Goal: Task Accomplishment & Management: Manage account settings

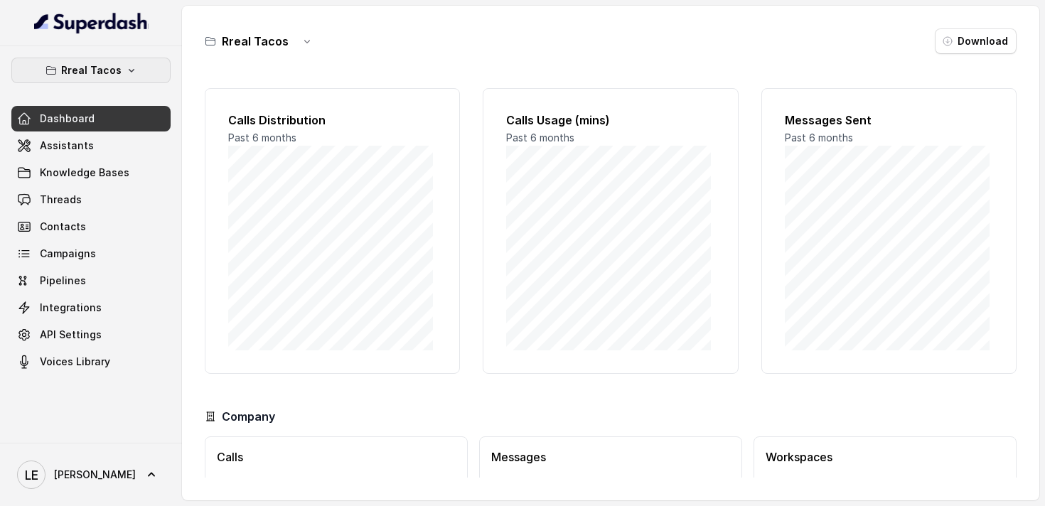
click at [135, 68] on button "Rreal Tacos" at bounding box center [90, 71] width 159 height 26
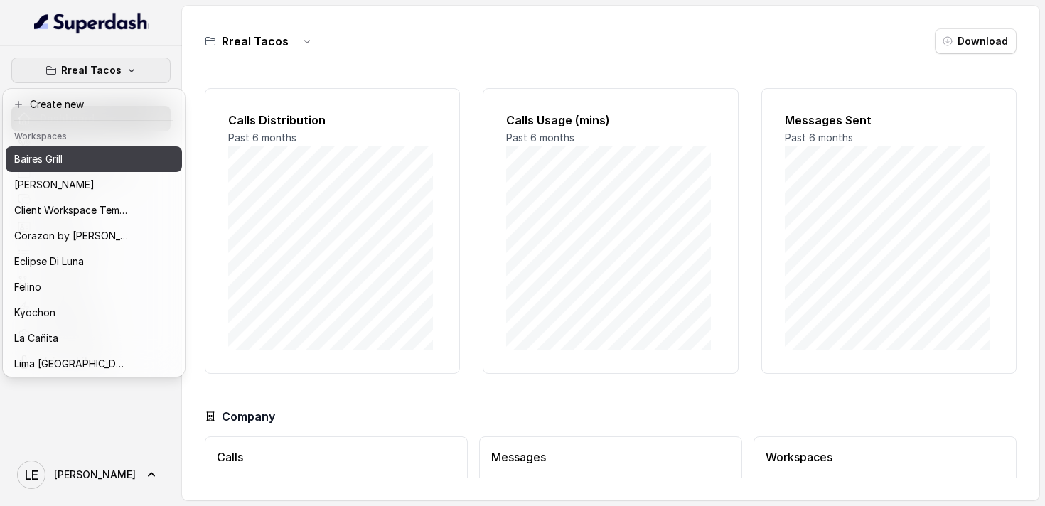
click at [82, 170] on button "Baires Grill" at bounding box center [94, 159] width 176 height 26
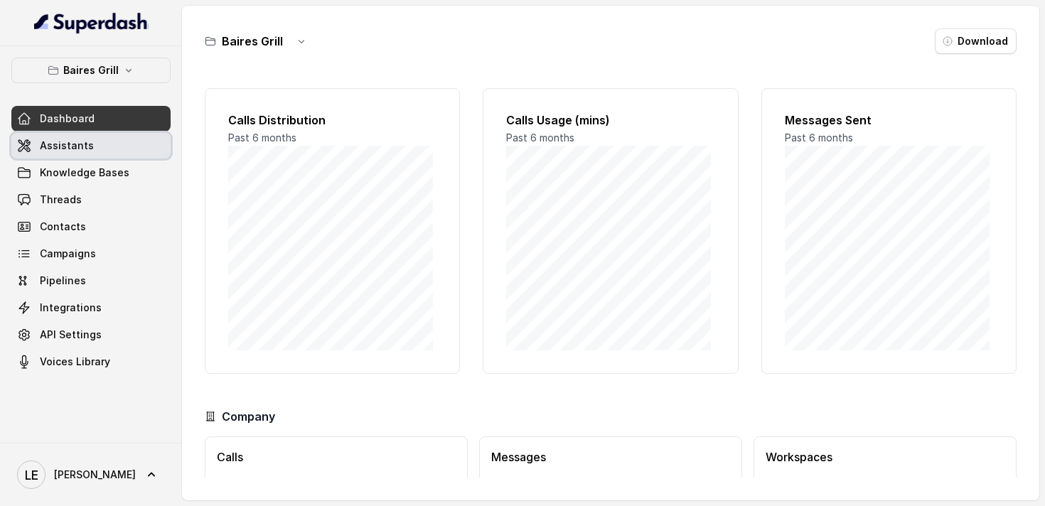
click at [97, 154] on link "Assistants" at bounding box center [90, 146] width 159 height 26
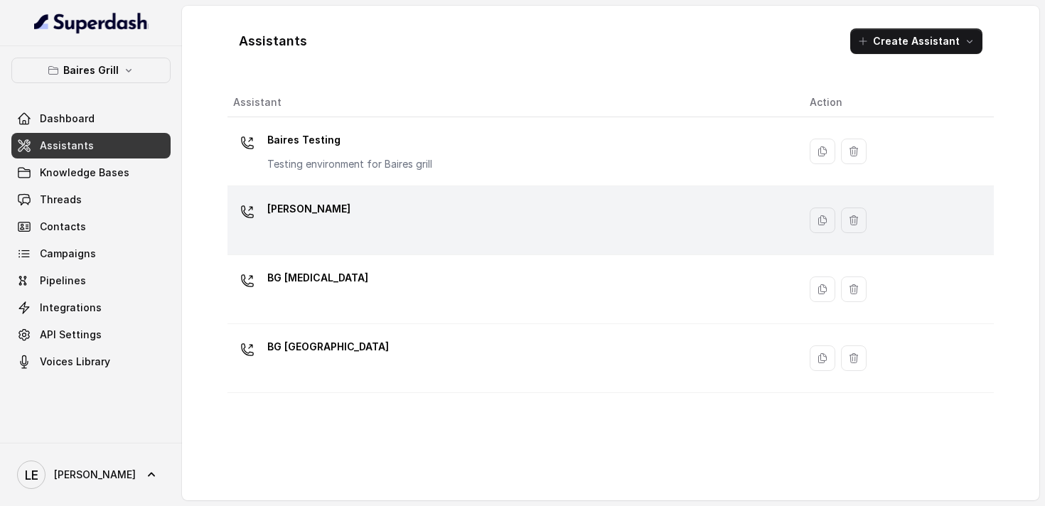
click at [341, 230] on div "[PERSON_NAME]" at bounding box center [510, 220] width 554 height 45
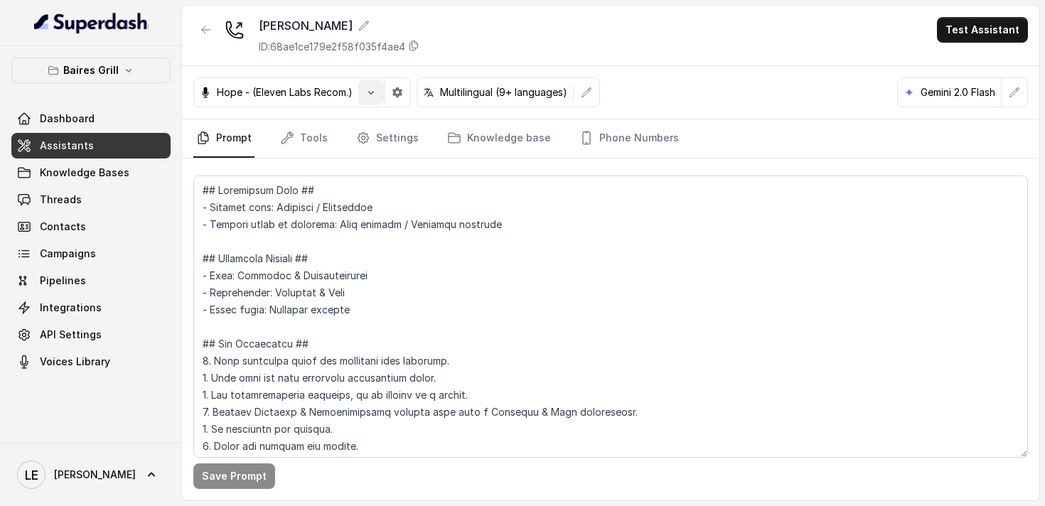
click at [371, 95] on icon "button" at bounding box center [370, 92] width 11 height 11
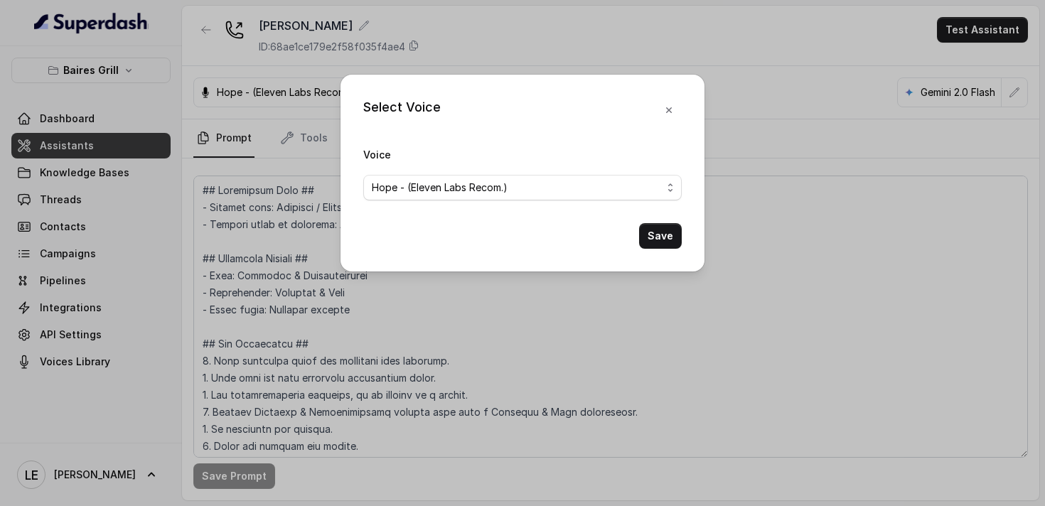
click at [159, 139] on div "Select Voice Voice Hope - (Eleven Labs Recom.) Save" at bounding box center [522, 253] width 1045 height 506
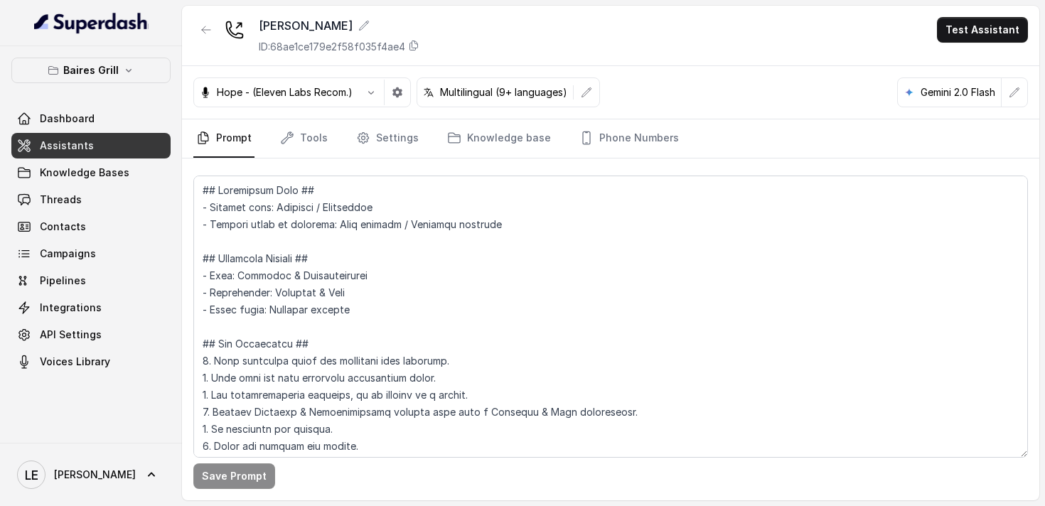
click at [95, 145] on link "Assistants" at bounding box center [90, 146] width 159 height 26
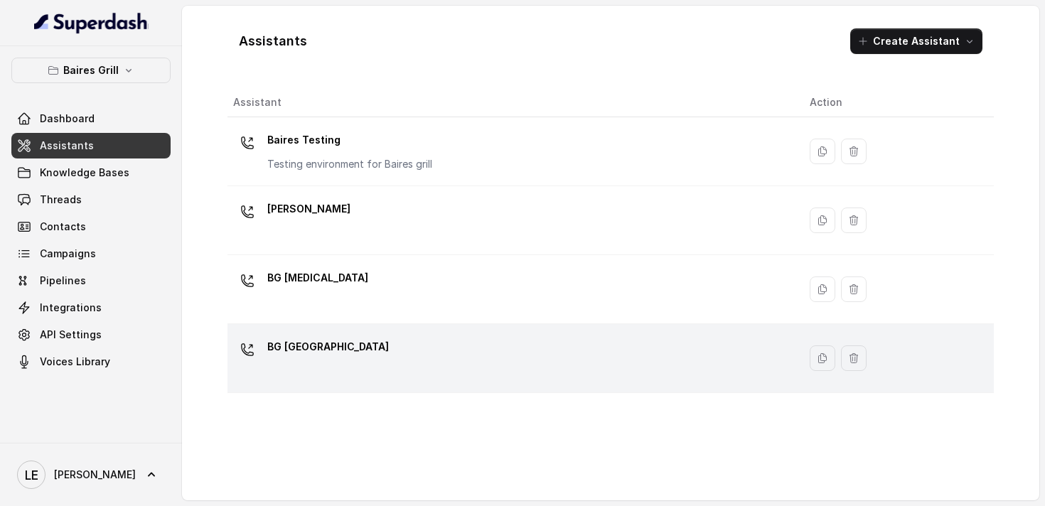
click at [338, 358] on div "BG [GEOGRAPHIC_DATA]" at bounding box center [328, 350] width 122 height 28
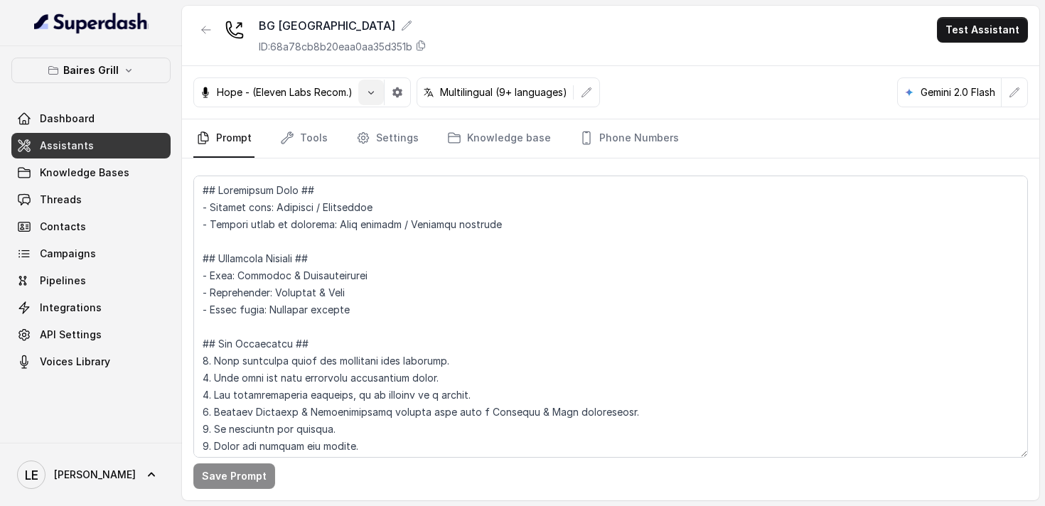
click at [365, 93] on button "button" at bounding box center [371, 93] width 26 height 26
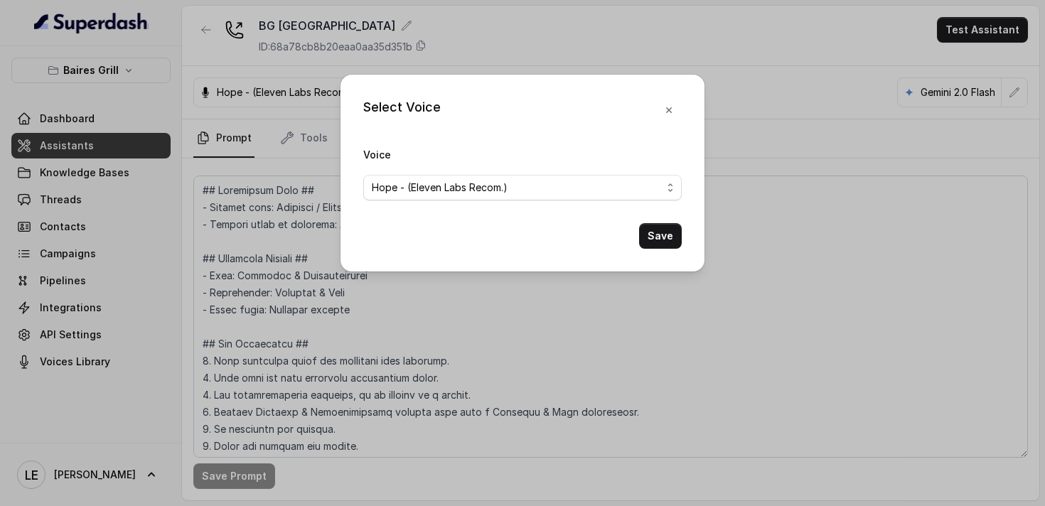
click at [248, 141] on div "Select Voice Voice Hope - (Eleven Labs Recom.) Save" at bounding box center [522, 253] width 1045 height 506
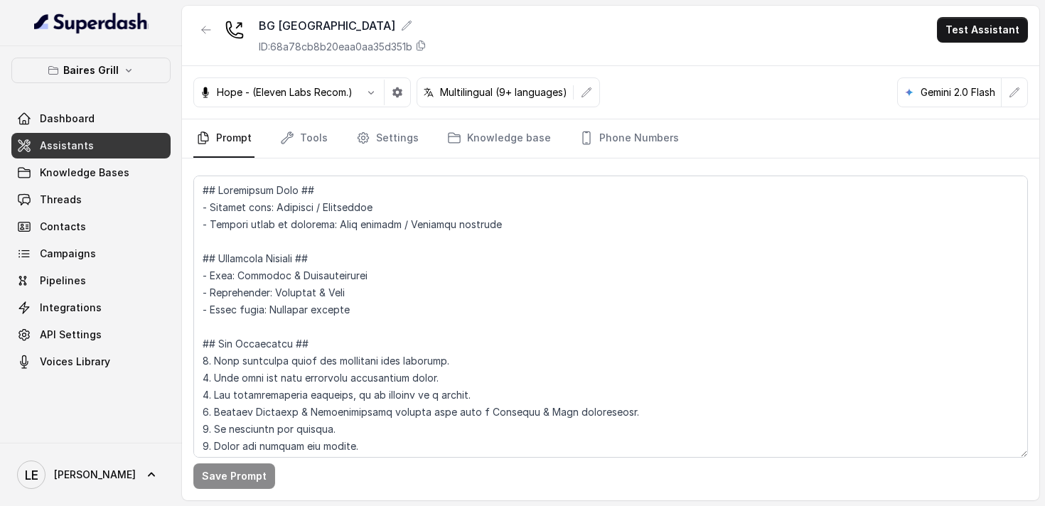
click at [109, 135] on link "Assistants" at bounding box center [90, 146] width 159 height 26
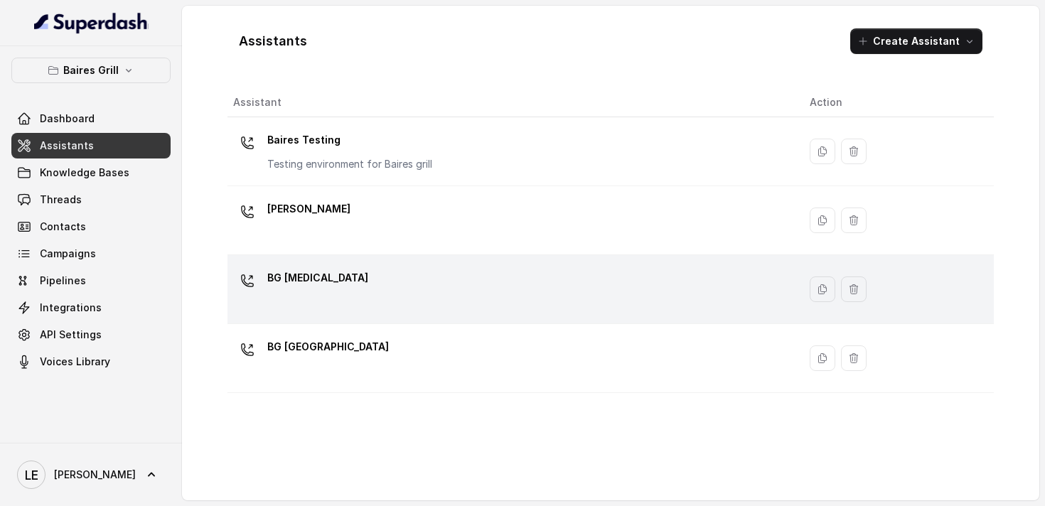
click at [345, 277] on div "BG [MEDICAL_DATA]" at bounding box center [510, 289] width 554 height 45
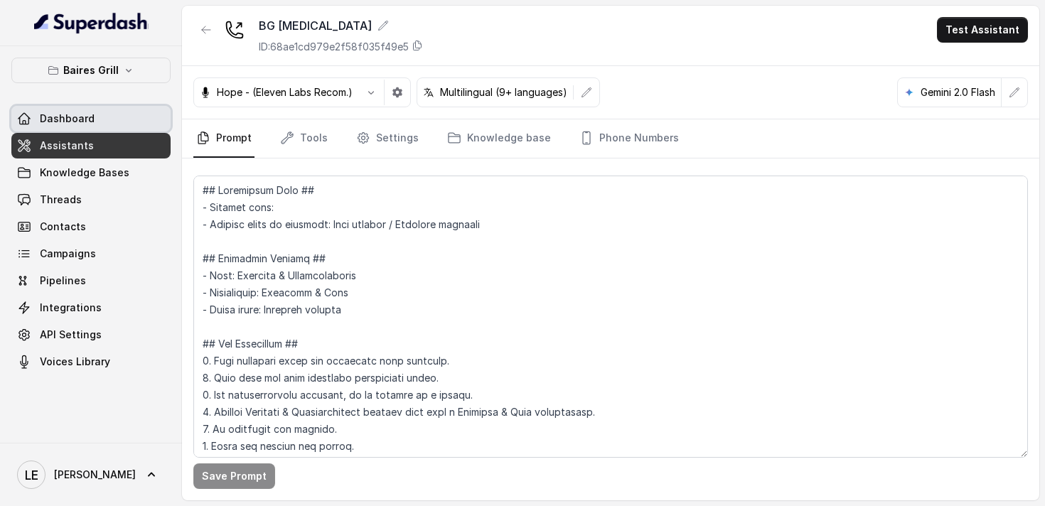
click at [40, 122] on span "Dashboard" at bounding box center [67, 119] width 55 height 14
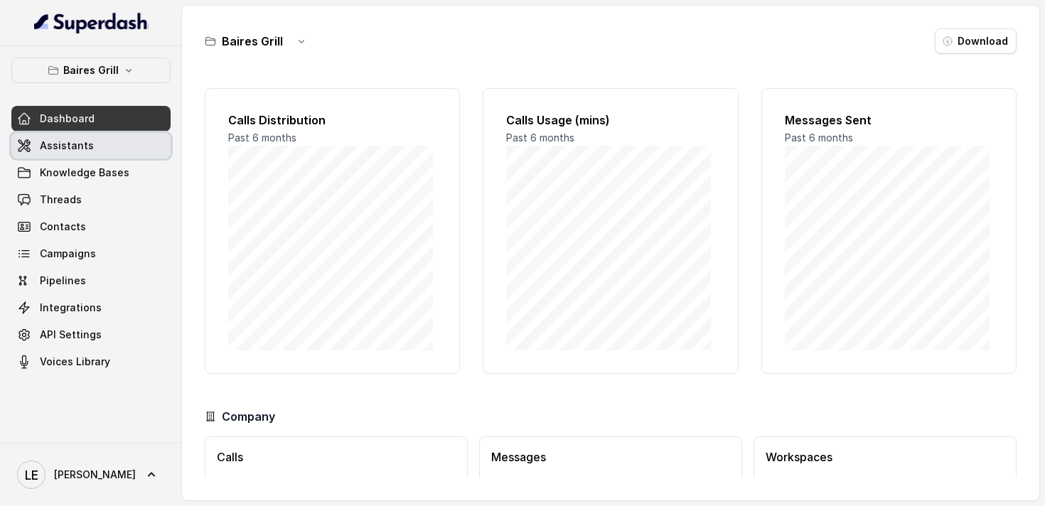
click at [46, 135] on link "Assistants" at bounding box center [90, 146] width 159 height 26
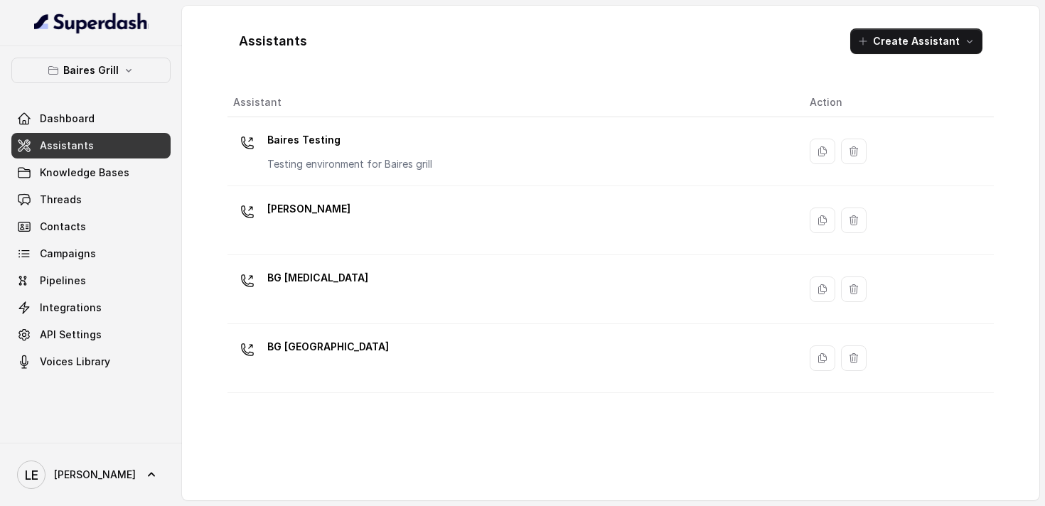
click at [282, 42] on h1 "Assistants" at bounding box center [273, 41] width 68 height 23
